Goal: Transaction & Acquisition: Purchase product/service

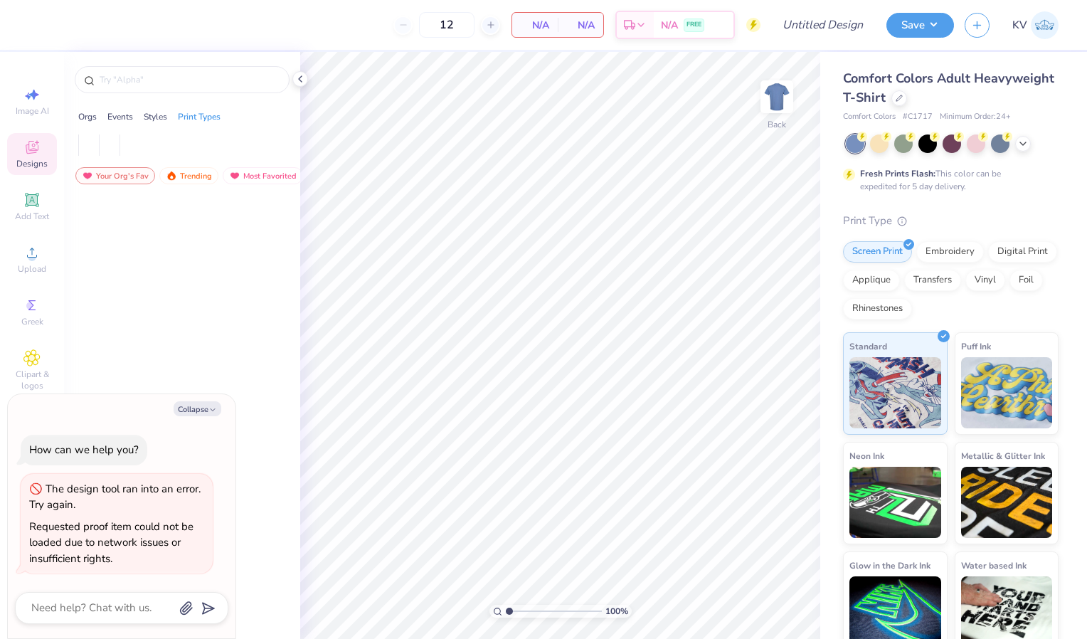
type textarea "x"
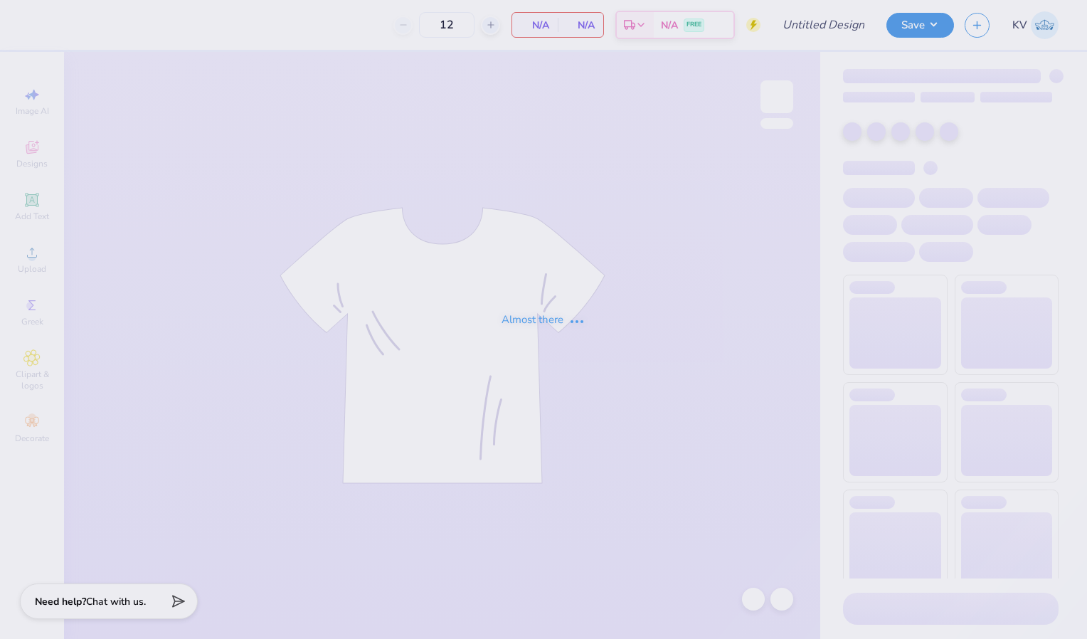
type input "gamma phi beta parents weekend"
type input "24"
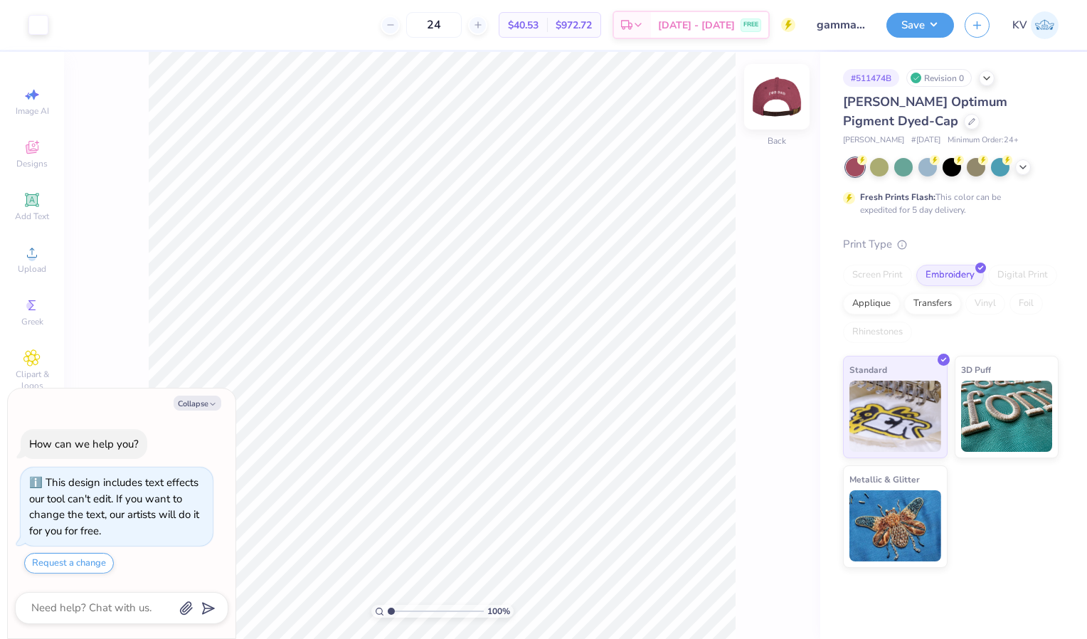
click at [772, 100] on img at bounding box center [776, 96] width 57 height 57
type textarea "x"
click at [969, 118] on icon at bounding box center [972, 120] width 6 height 6
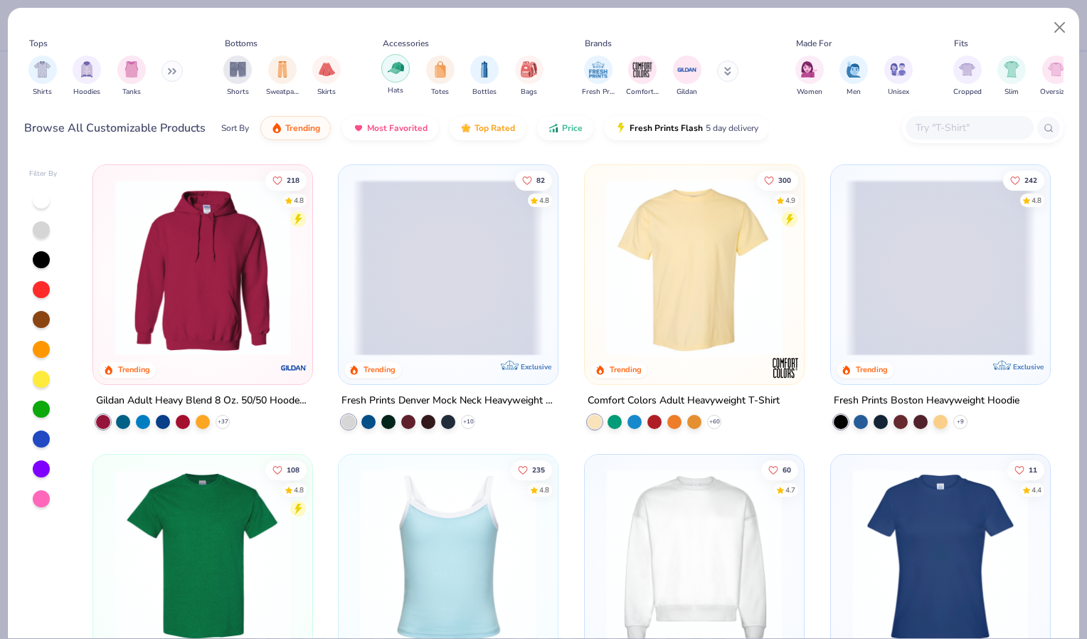
click at [400, 73] on img "filter for Hats" at bounding box center [396, 68] width 16 height 16
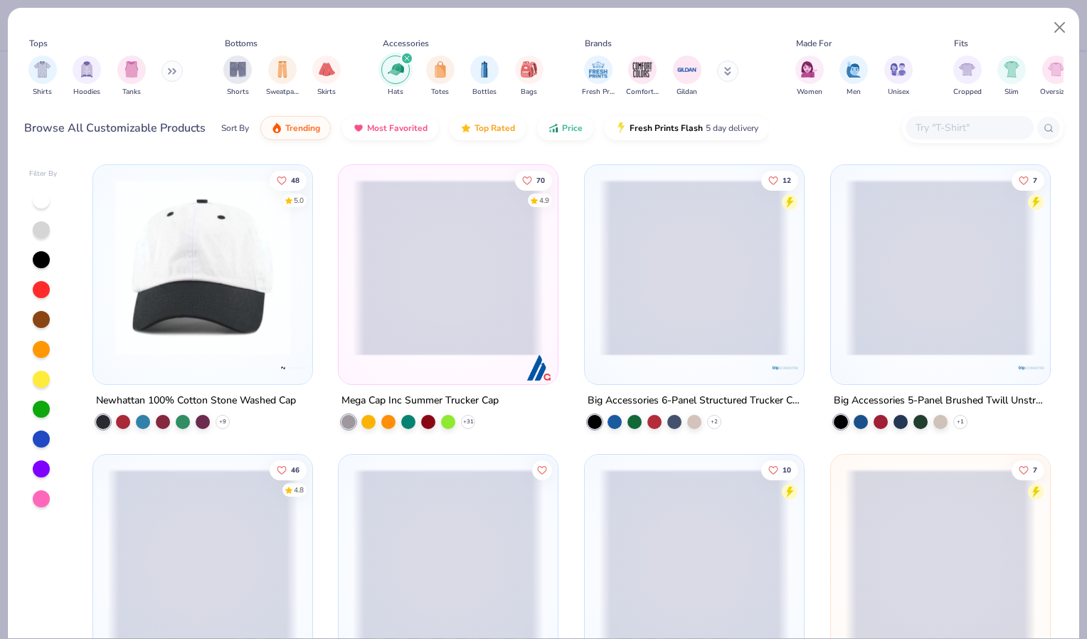
click at [236, 260] on img at bounding box center [202, 267] width 191 height 176
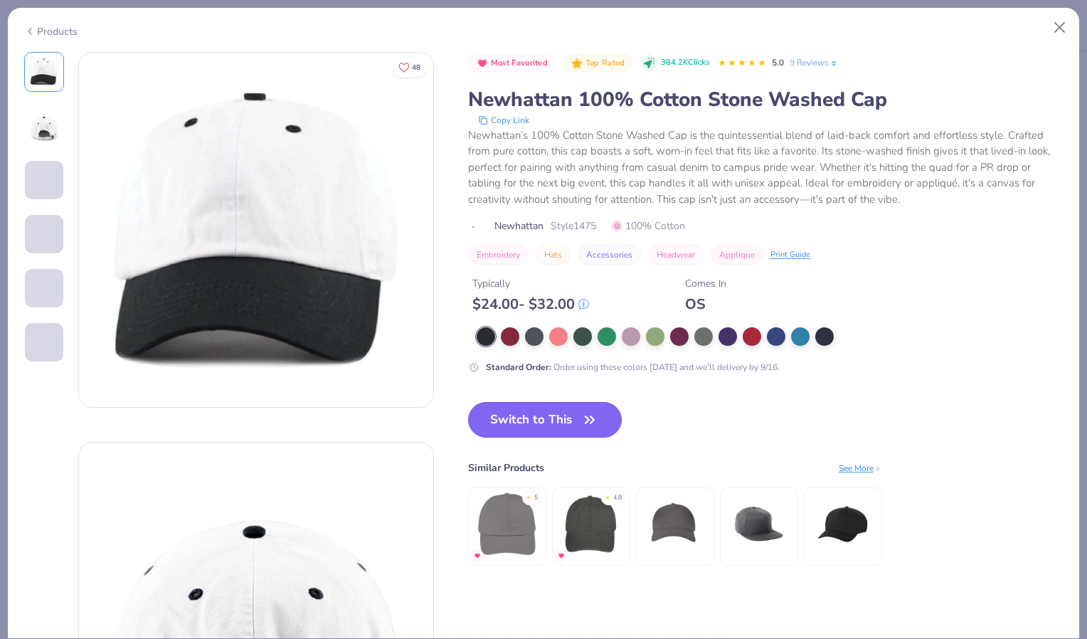
click at [526, 414] on button "Switch to This" at bounding box center [545, 420] width 154 height 36
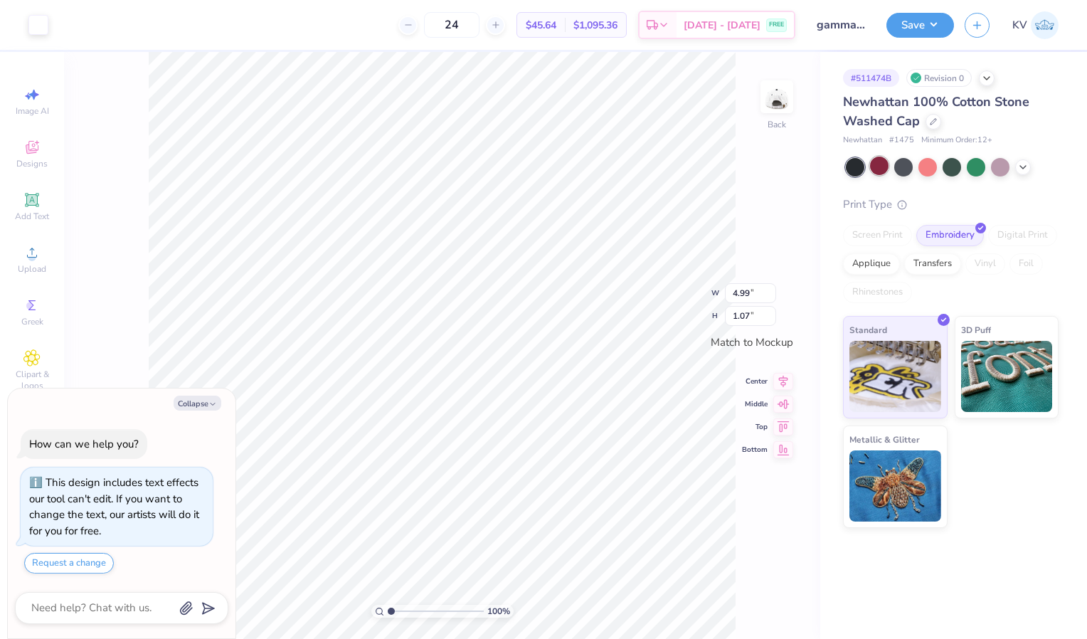
click at [882, 166] on div at bounding box center [879, 165] width 18 height 18
click at [780, 102] on img at bounding box center [776, 96] width 57 height 57
click at [780, 102] on img at bounding box center [776, 97] width 28 height 28
click at [932, 125] on div at bounding box center [933, 120] width 16 height 16
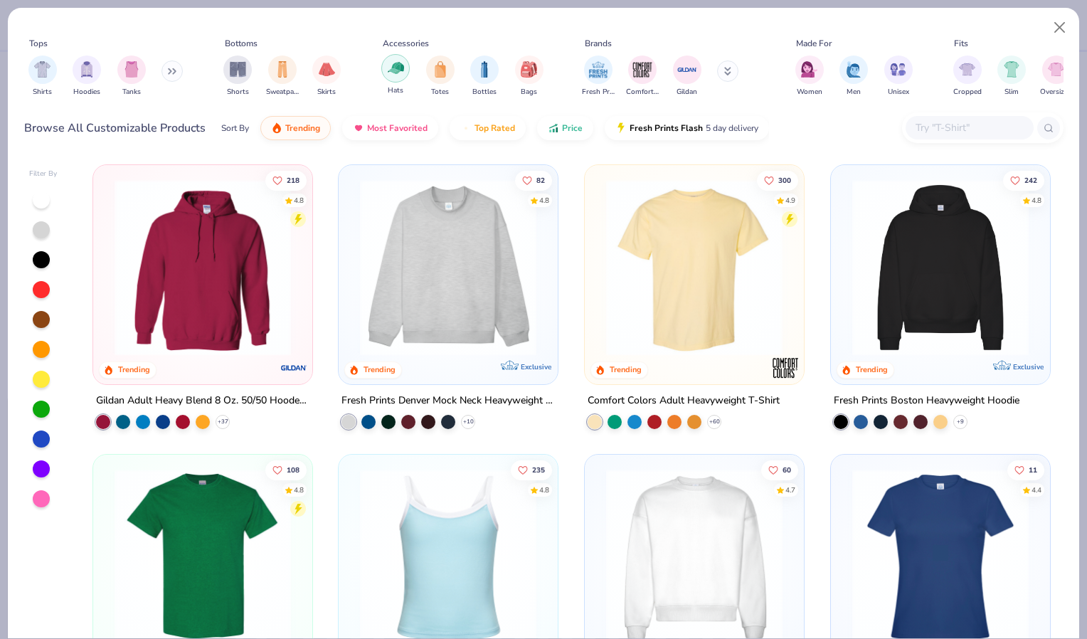
click at [403, 71] on img "filter for Hats" at bounding box center [396, 68] width 16 height 16
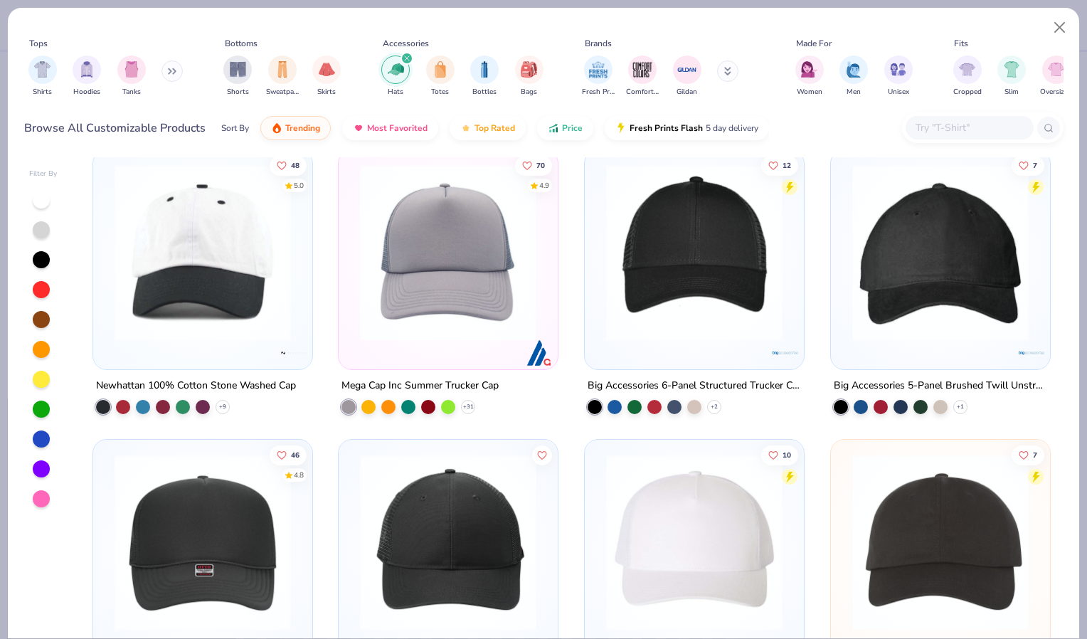
scroll to position [111, 0]
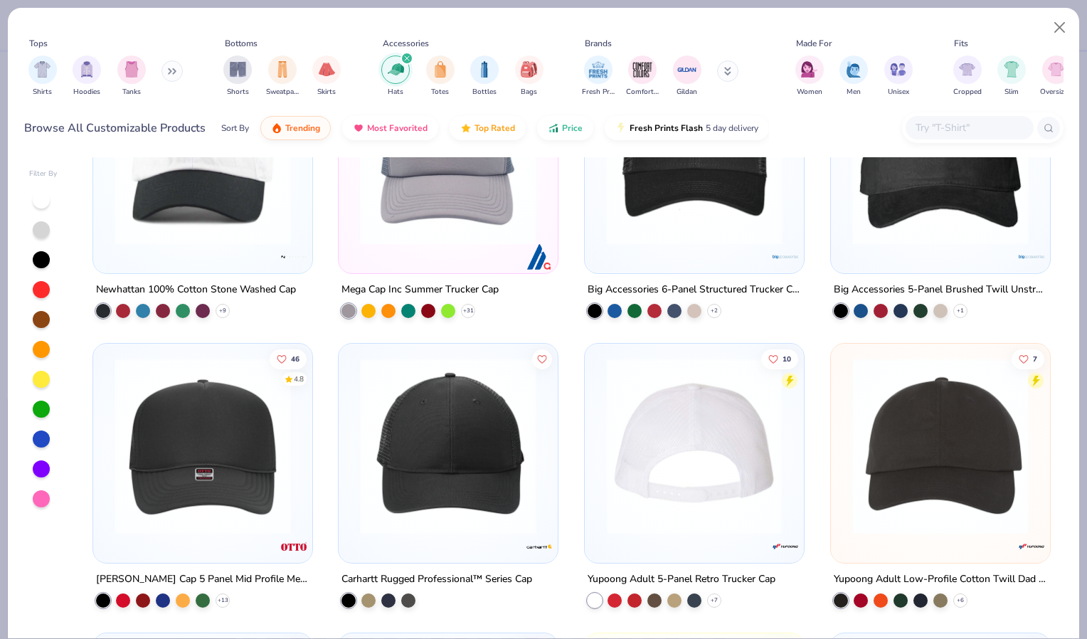
click at [675, 424] on img at bounding box center [694, 446] width 191 height 176
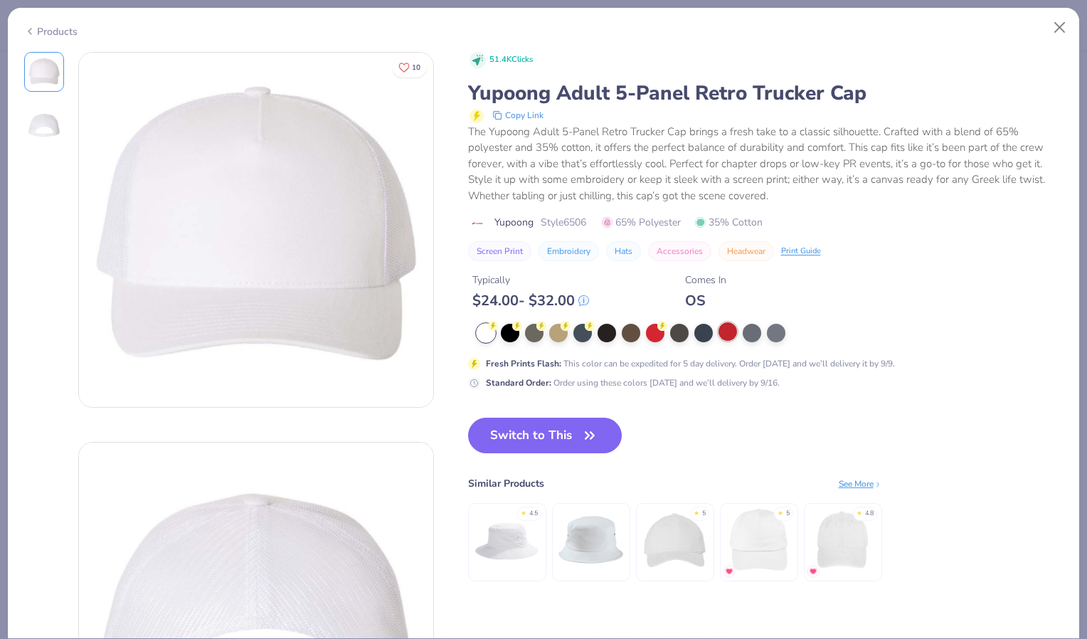
click at [734, 333] on div at bounding box center [727, 331] width 18 height 18
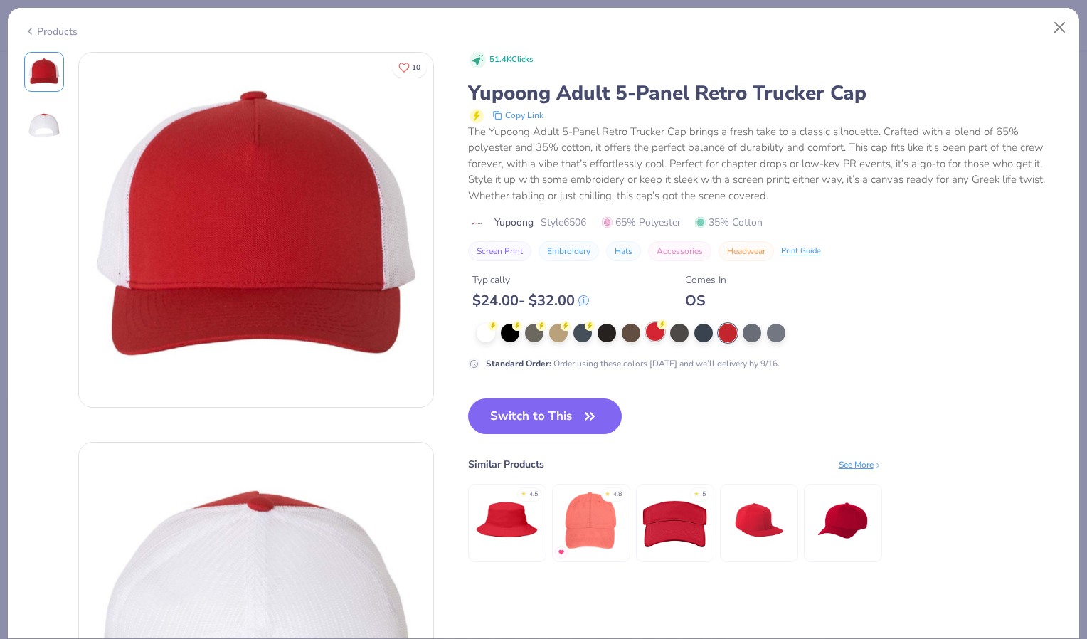
click at [653, 331] on div at bounding box center [655, 331] width 18 height 18
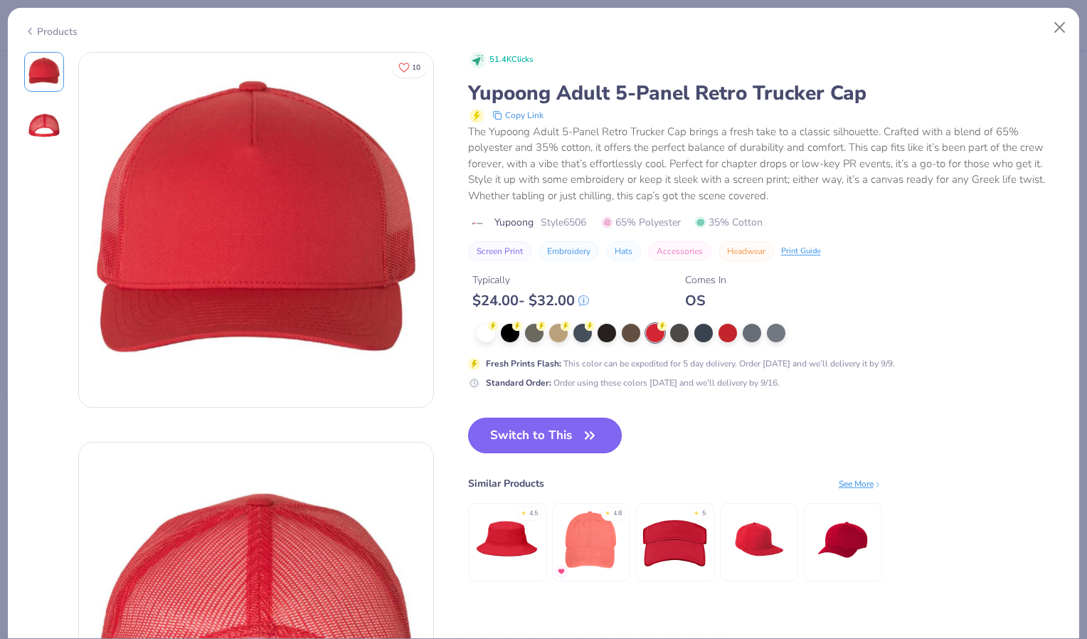
click at [509, 436] on button "Switch to This" at bounding box center [545, 436] width 154 height 36
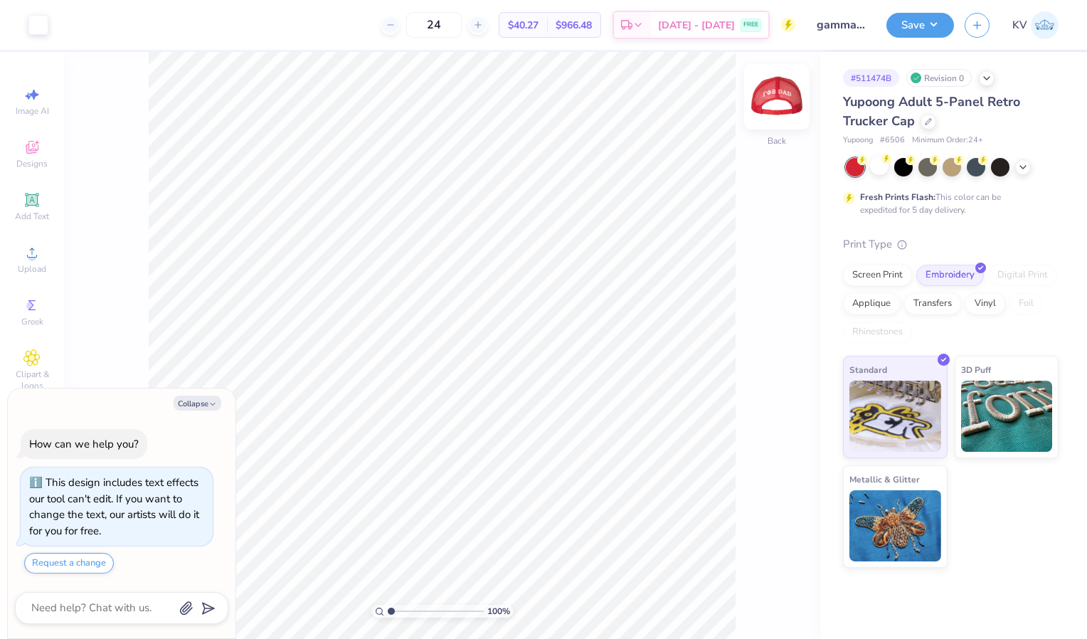
click at [781, 103] on img at bounding box center [776, 96] width 57 height 57
click at [781, 103] on img at bounding box center [776, 97] width 28 height 28
click at [925, 126] on div at bounding box center [928, 120] width 16 height 16
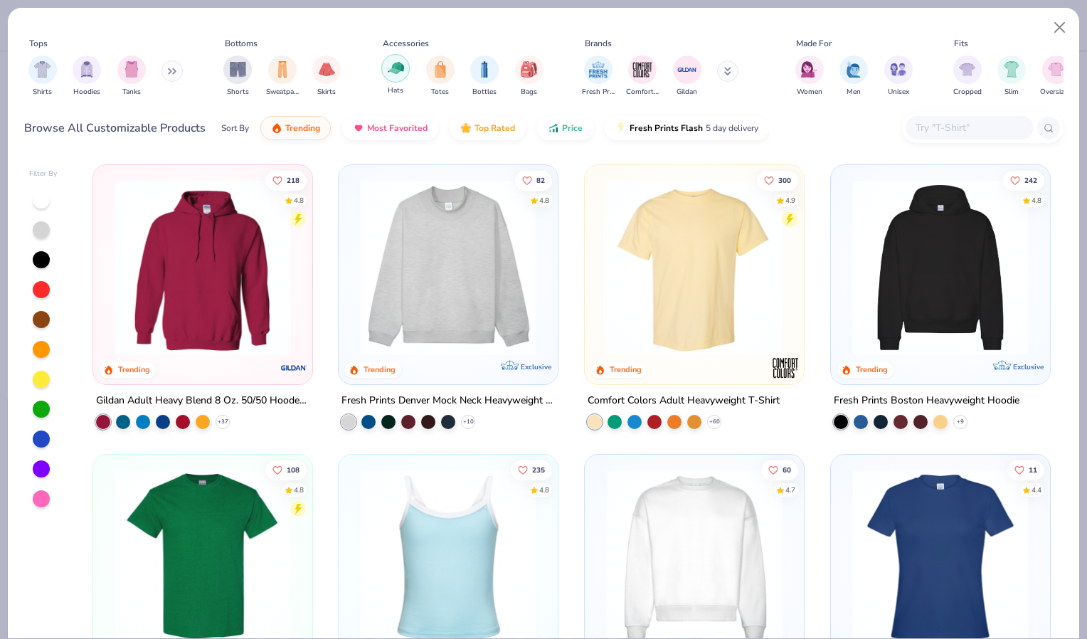
click at [398, 68] on img "filter for Hats" at bounding box center [396, 68] width 16 height 16
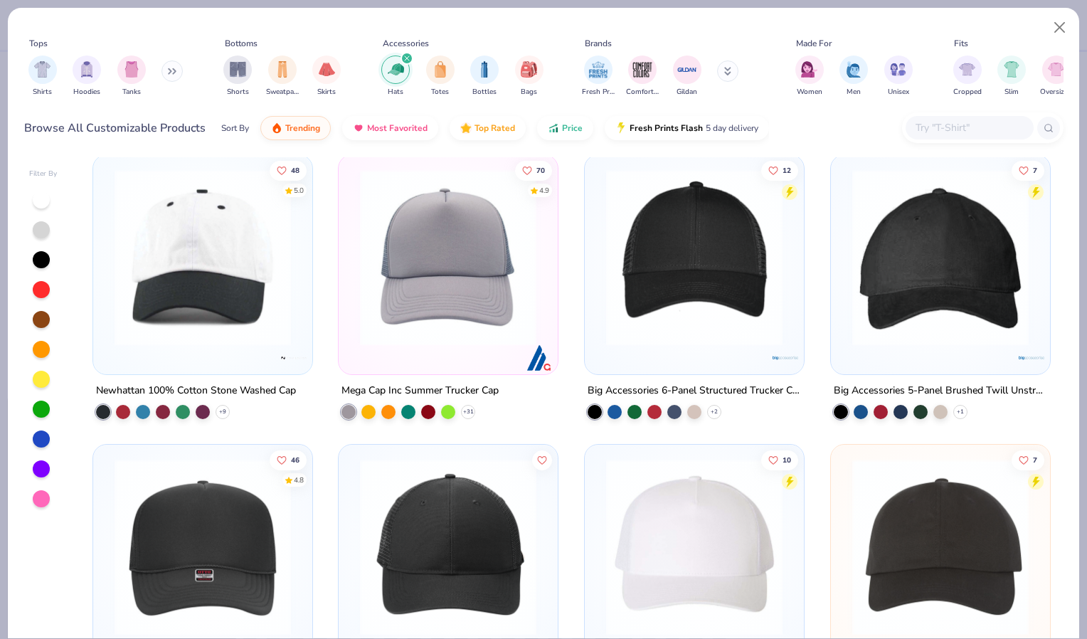
scroll to position [9, 0]
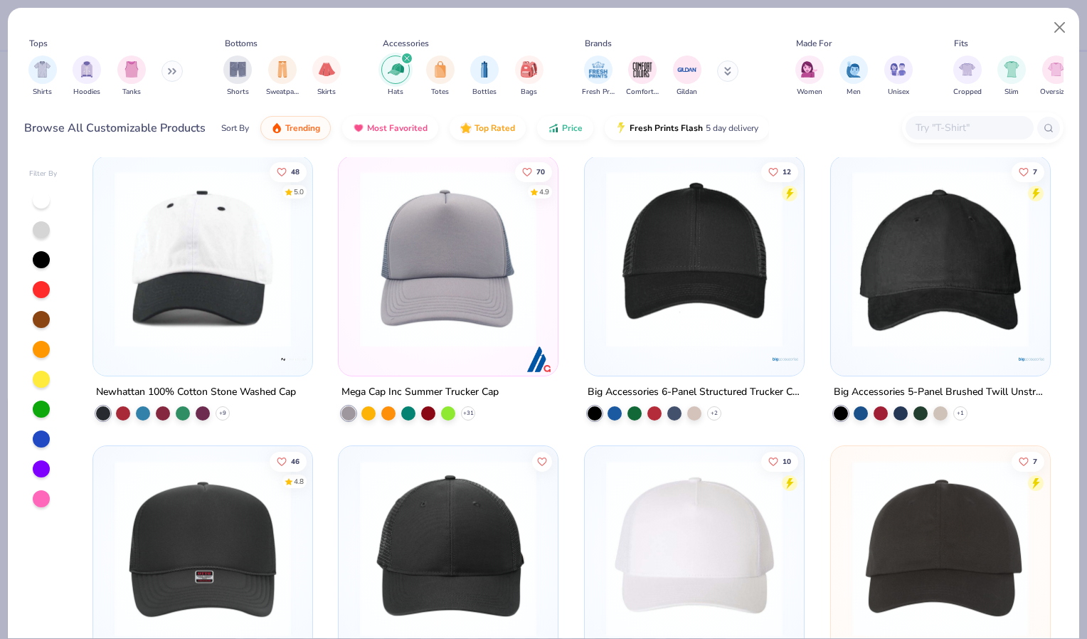
click at [882, 253] on img at bounding box center [940, 259] width 191 height 176
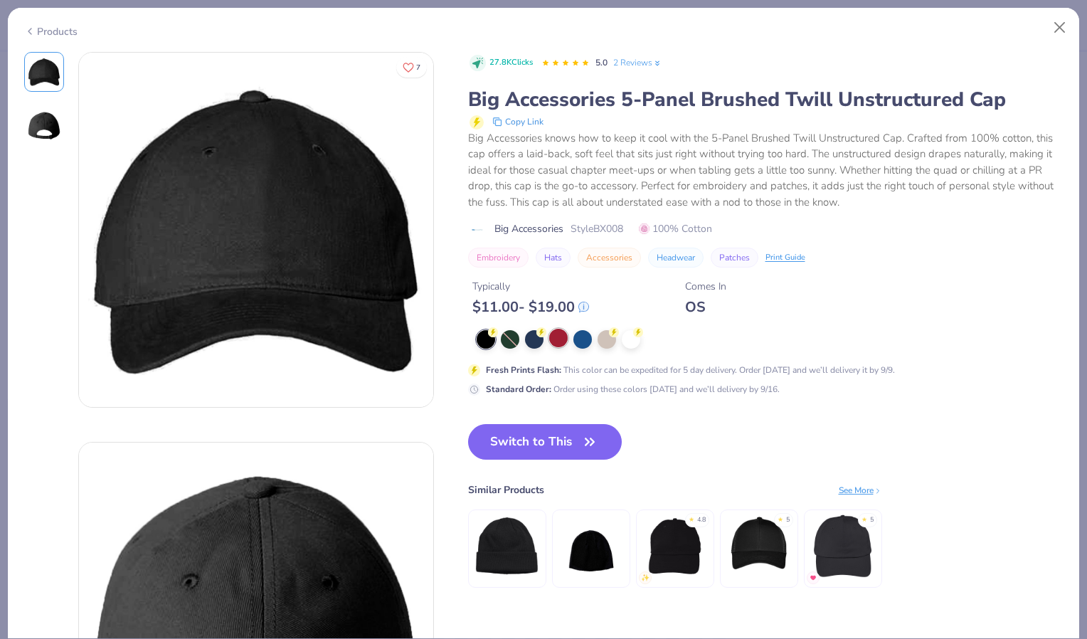
click at [559, 344] on div at bounding box center [558, 338] width 18 height 18
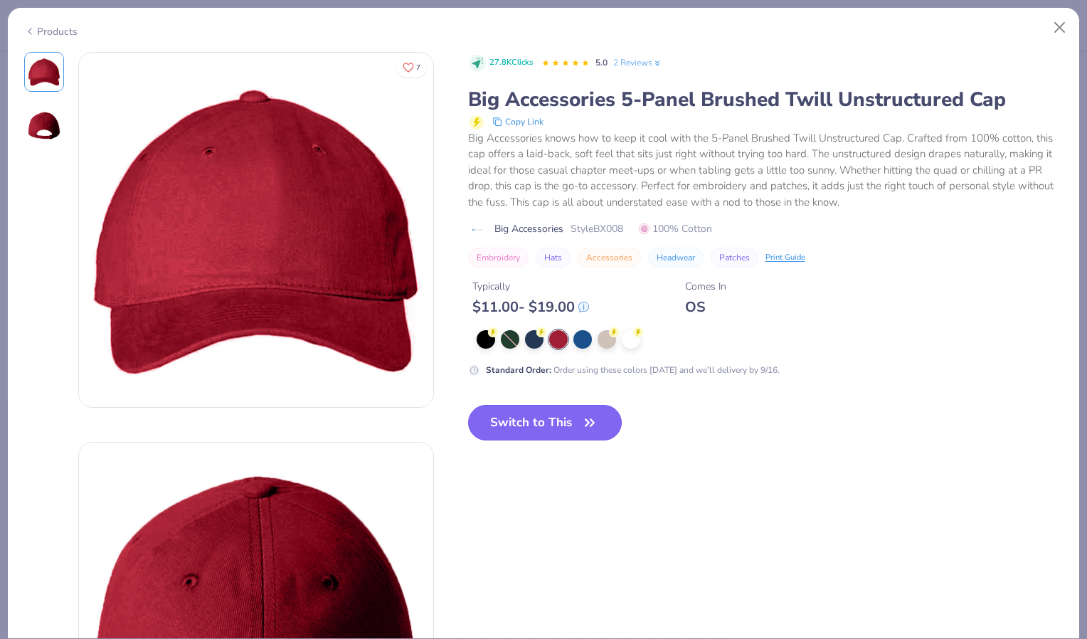
click at [515, 422] on button "Switch to This" at bounding box center [545, 423] width 154 height 36
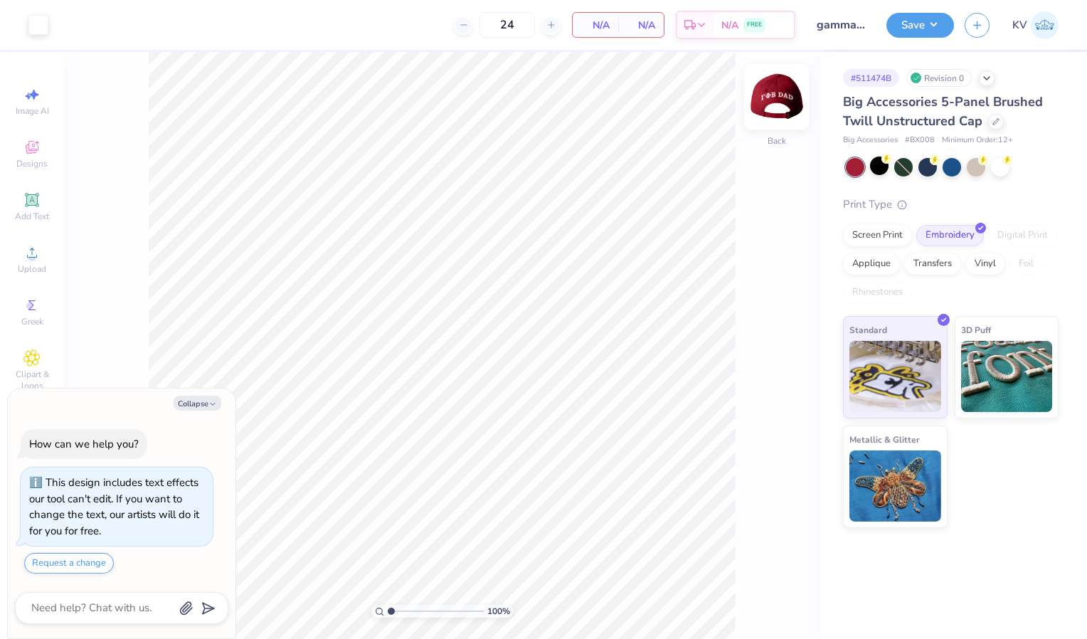
click at [781, 95] on img at bounding box center [776, 96] width 57 height 57
click at [781, 95] on img at bounding box center [776, 97] width 28 height 28
type textarea "x"
click at [519, 24] on input "24" at bounding box center [506, 25] width 55 height 26
type input "2"
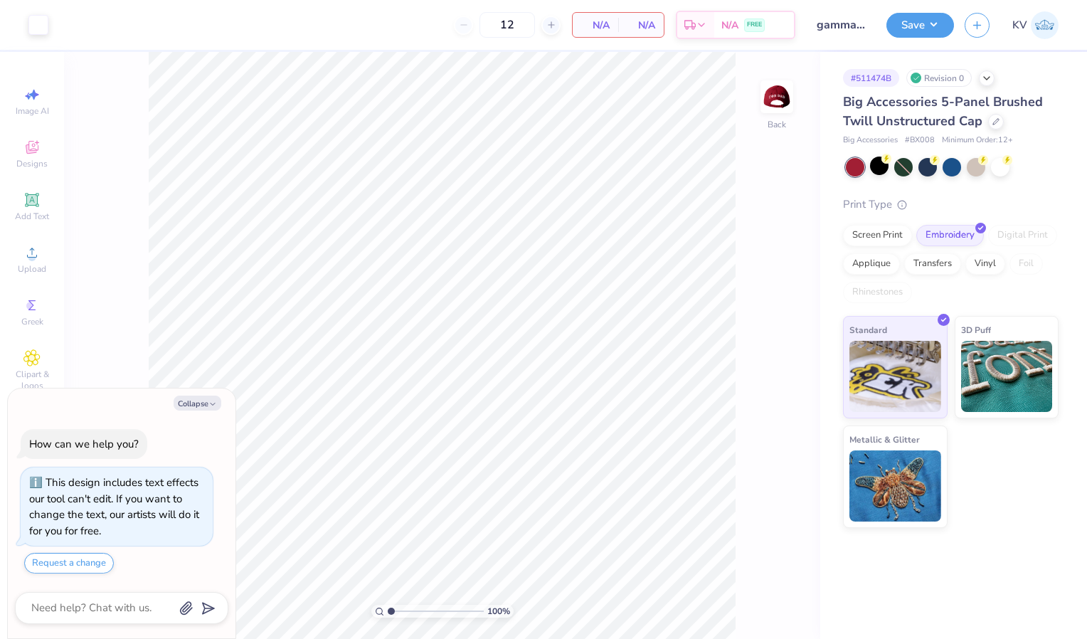
type input "12"
click at [613, 14] on div "N/A Per Item" at bounding box center [596, 25] width 46 height 24
click at [643, 27] on span "N/A" at bounding box center [641, 25] width 28 height 15
type textarea "x"
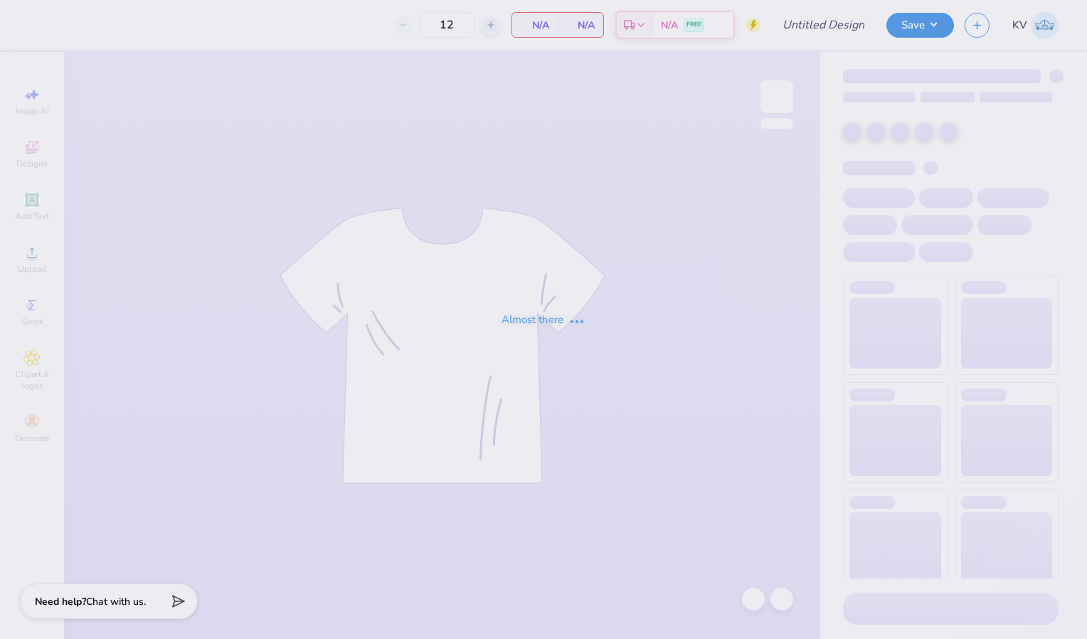
type input "kd hoco"
type input "24"
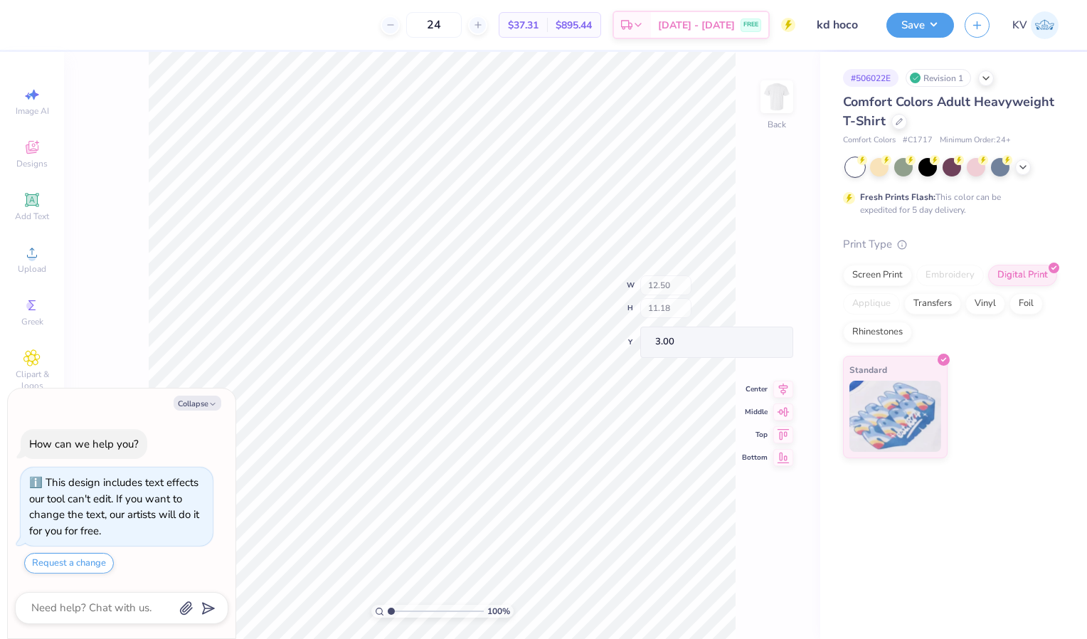
type textarea "x"
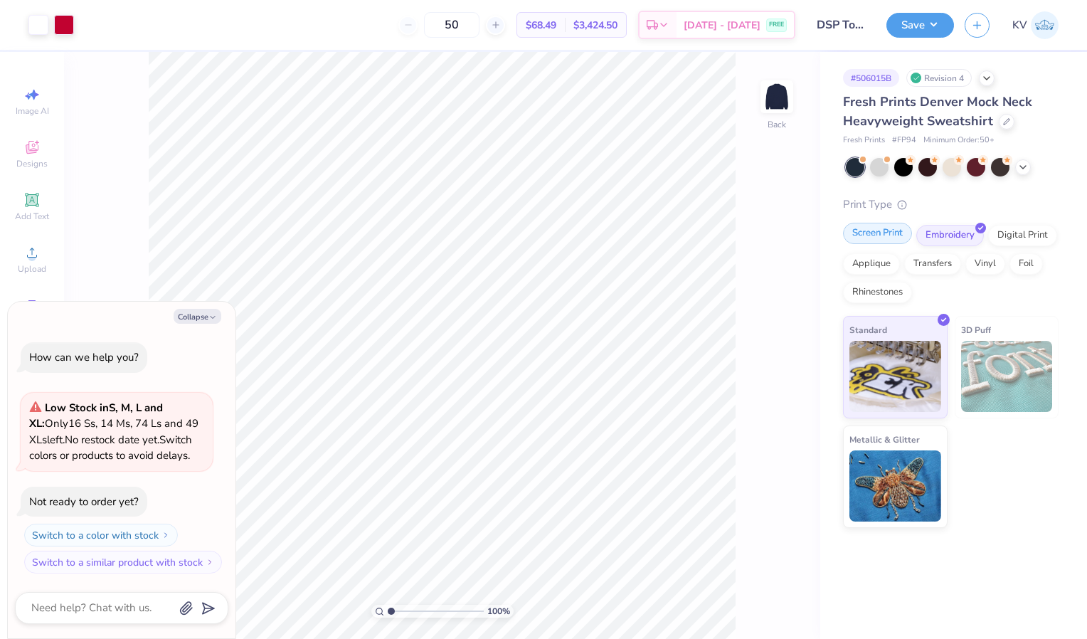
click at [881, 232] on div "Screen Print" at bounding box center [877, 233] width 69 height 21
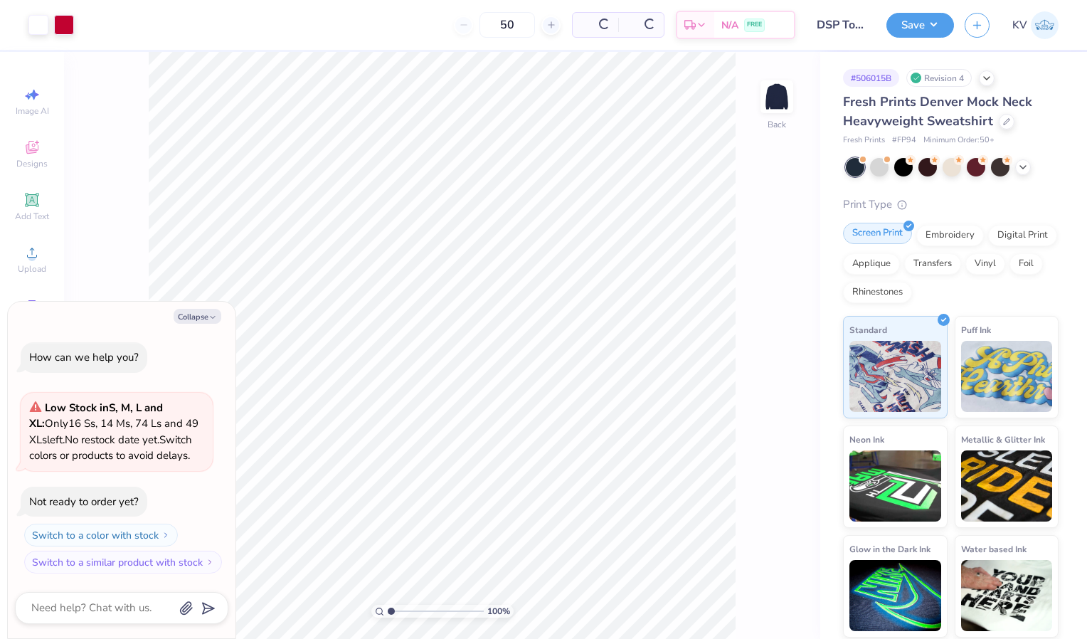
type textarea "x"
click at [479, 24] on input "50" at bounding box center [451, 25] width 55 height 26
type input "5"
type input "70"
